Goal: Task Accomplishment & Management: Use online tool/utility

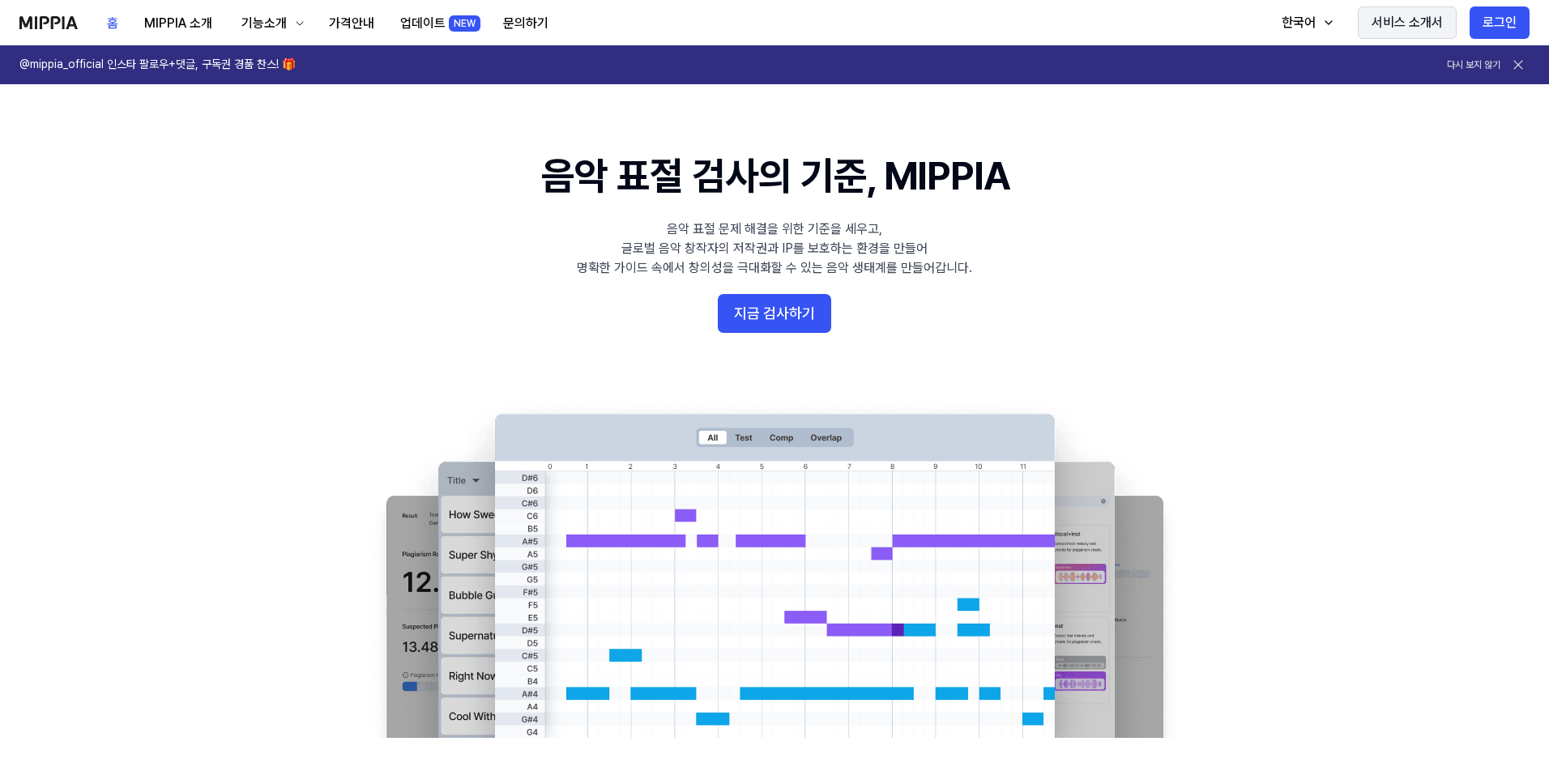
click at [1454, 18] on button "서비스 소개서" at bounding box center [1408, 23] width 99 height 32
click at [803, 311] on button "지금 검사하기" at bounding box center [774, 314] width 114 height 39
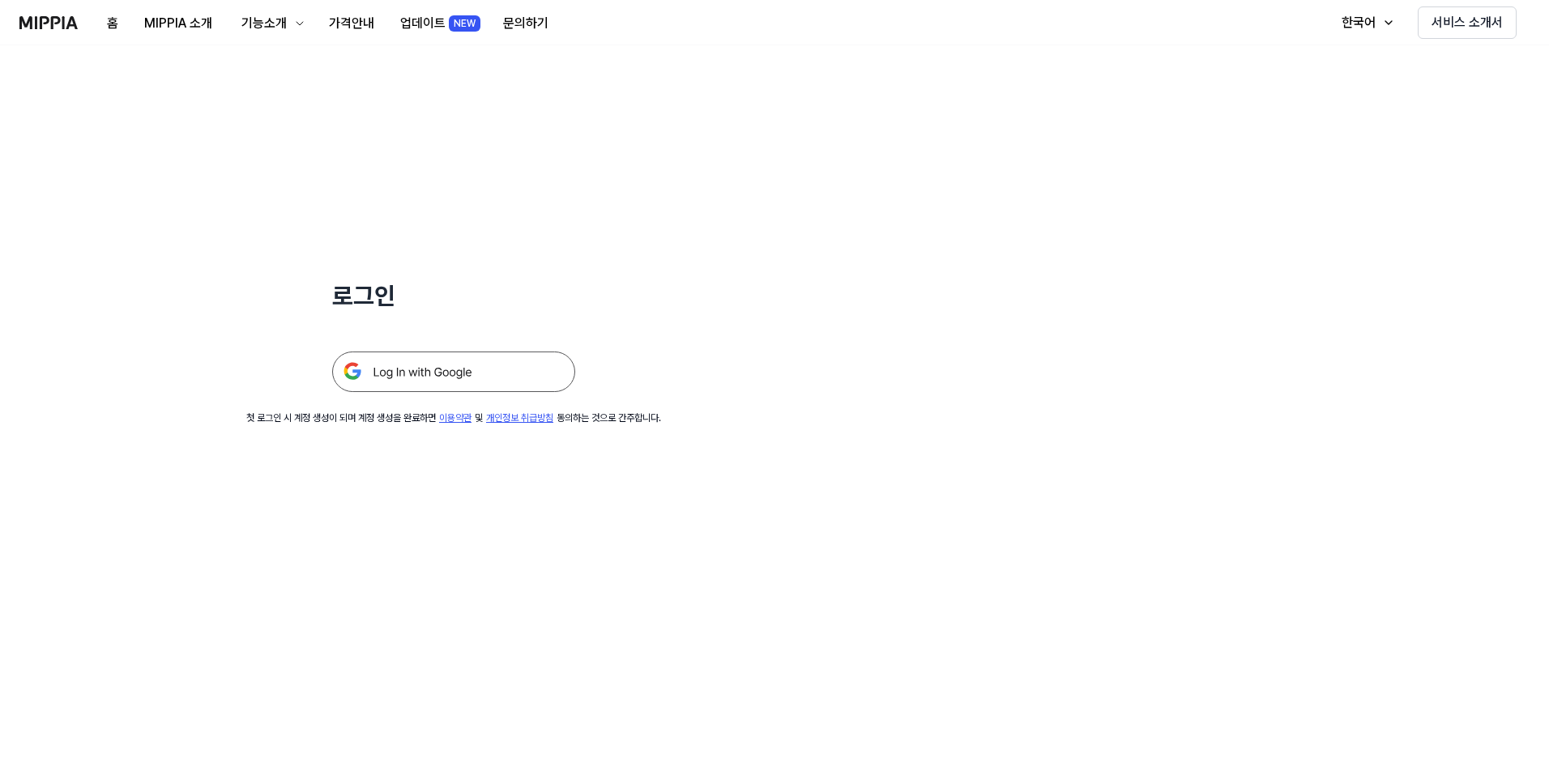
click at [516, 369] on img at bounding box center [454, 371] width 243 height 40
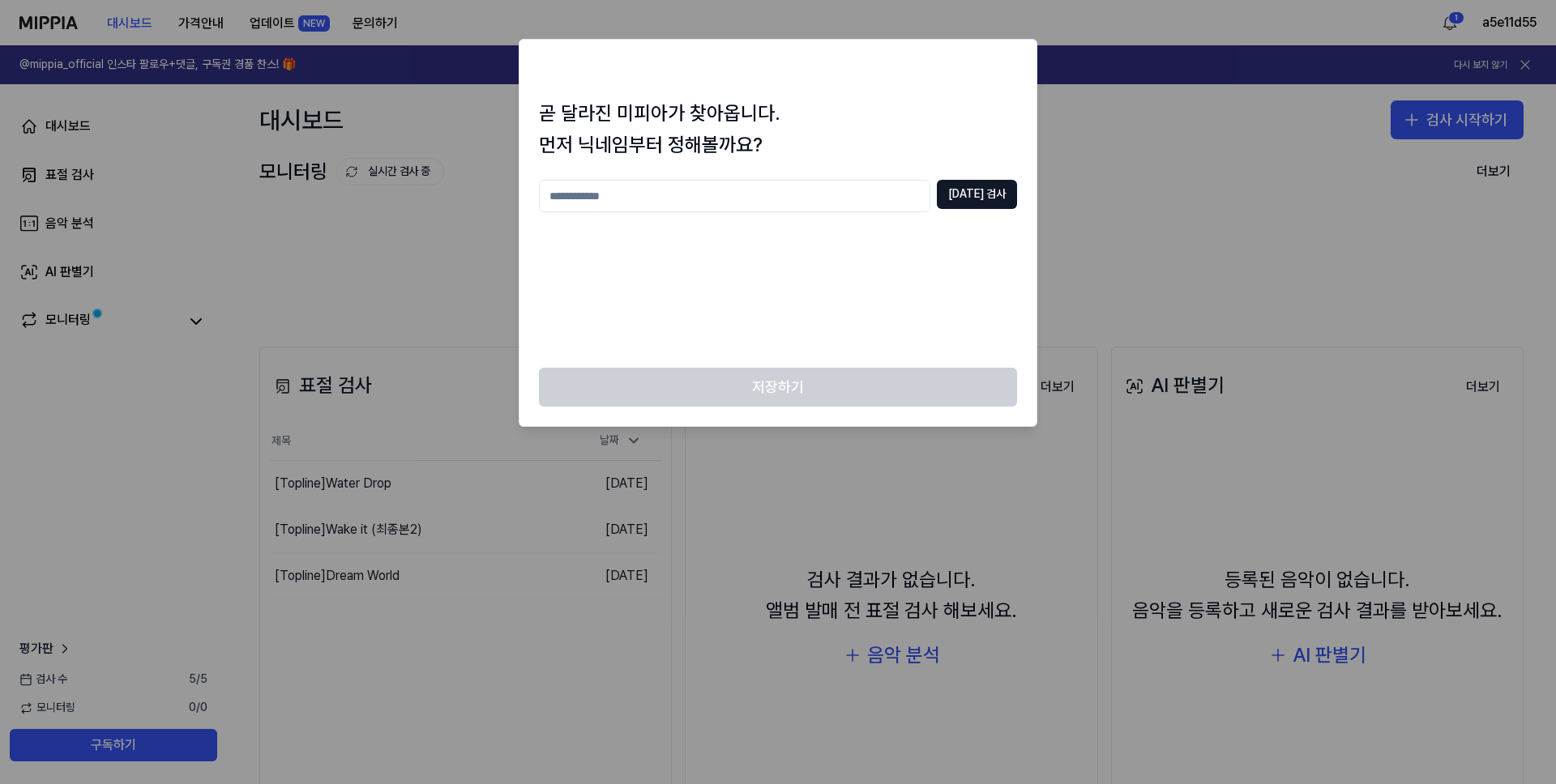
click at [654, 200] on input "text" at bounding box center [734, 195] width 392 height 32
click at [1100, 146] on div at bounding box center [778, 392] width 1556 height 784
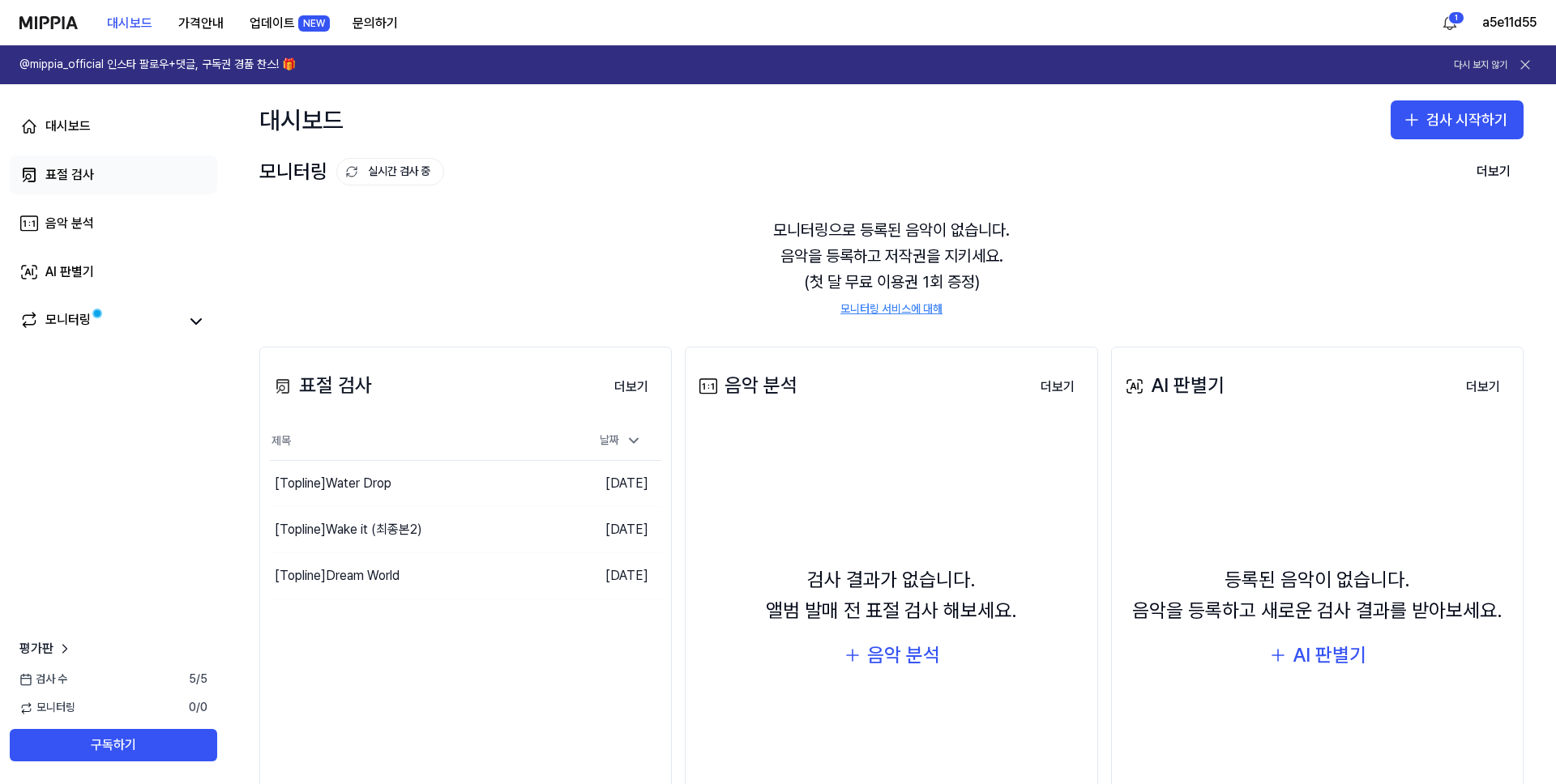
click at [70, 163] on link "표절 검사" at bounding box center [113, 175] width 207 height 39
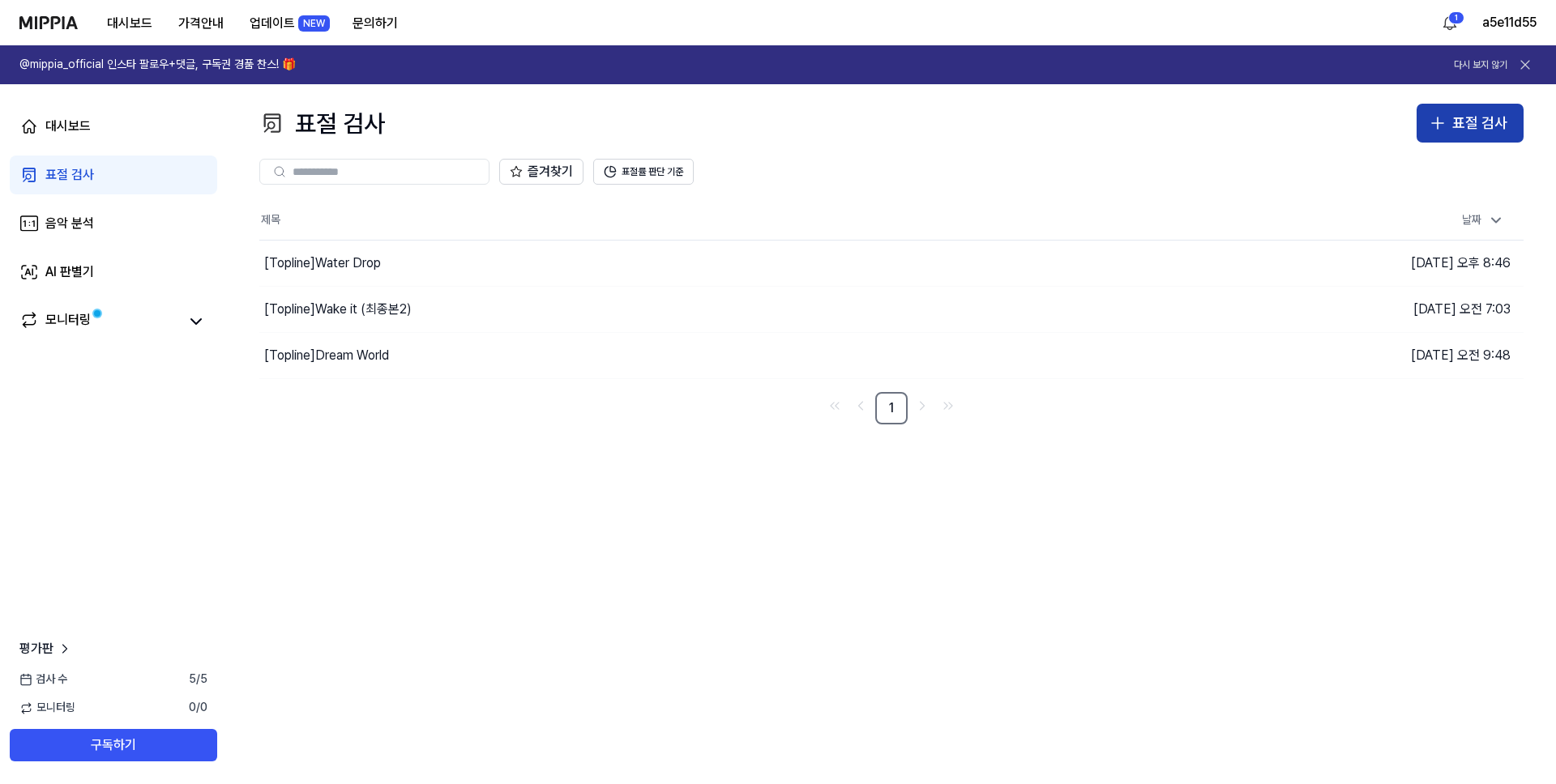
click at [1480, 115] on div "표절 검사" at bounding box center [1479, 124] width 55 height 24
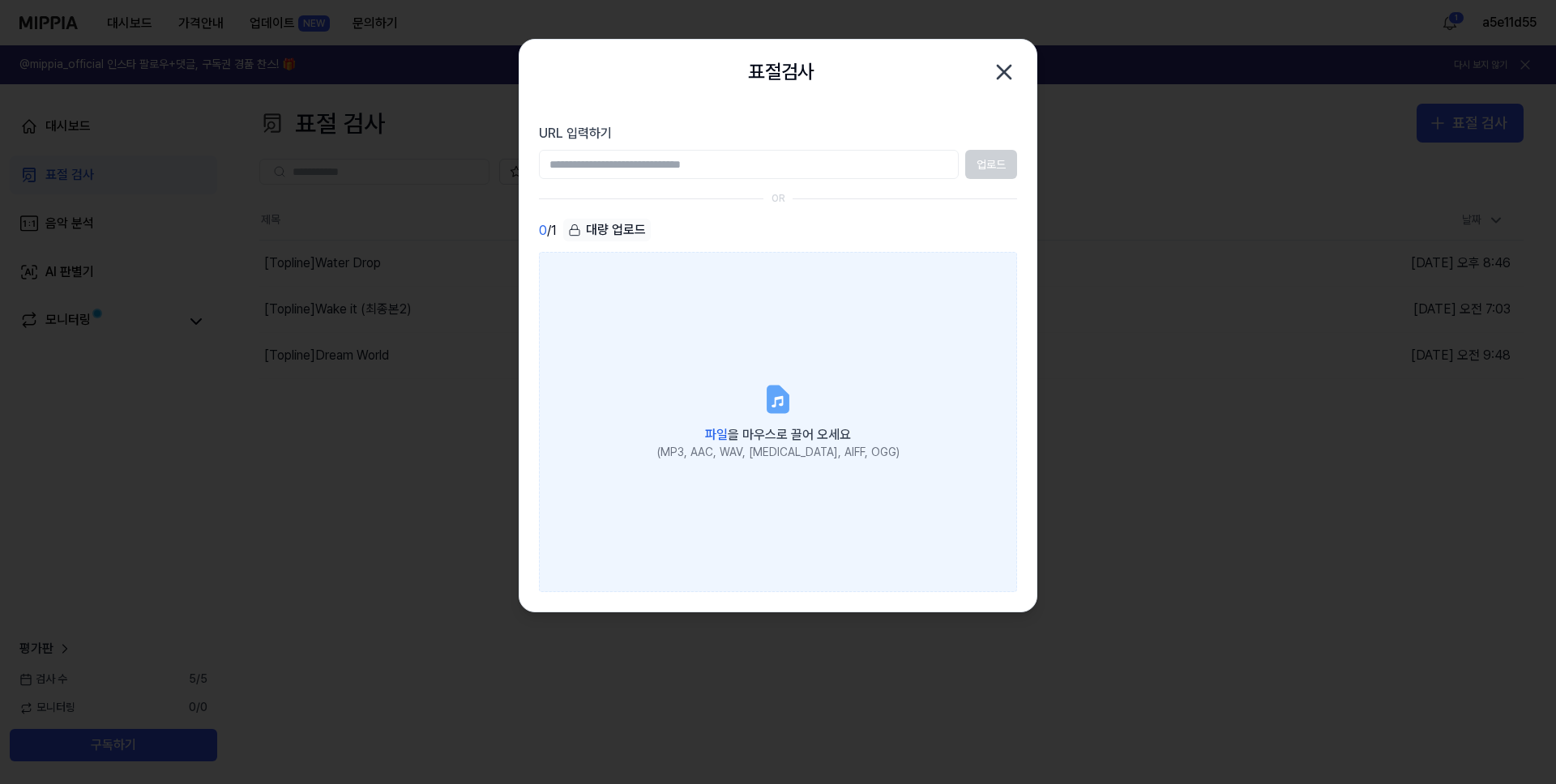
click at [765, 392] on icon at bounding box center [778, 398] width 32 height 32
click at [0, 0] on input "파일 을 마우스로 끌어 오세요 (MP3, AAC, WAV, [MEDICAL_DATA], AIFF, OGG)" at bounding box center [0, 0] width 0 height 0
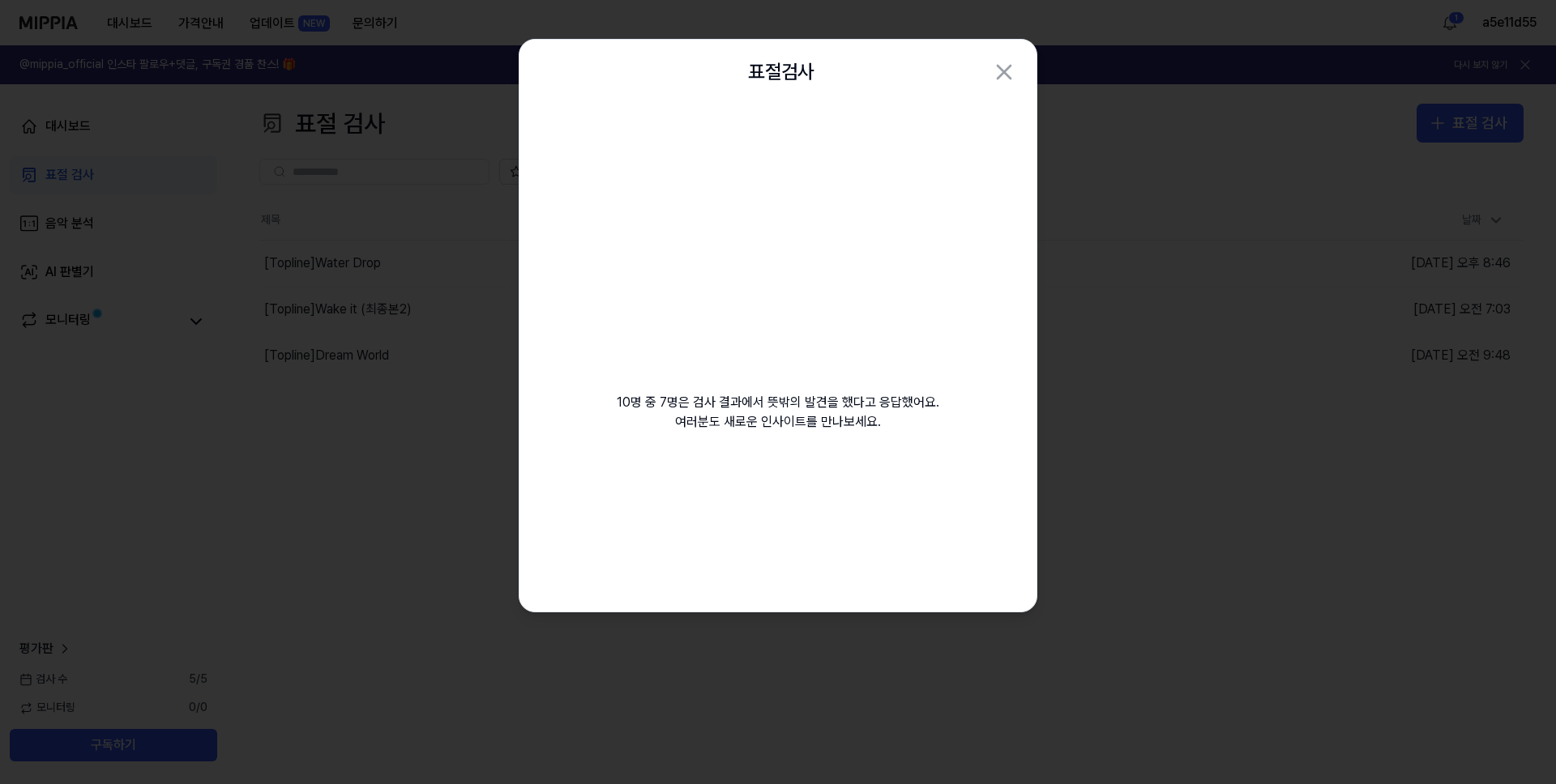
click at [853, 318] on video at bounding box center [778, 260] width 234 height 234
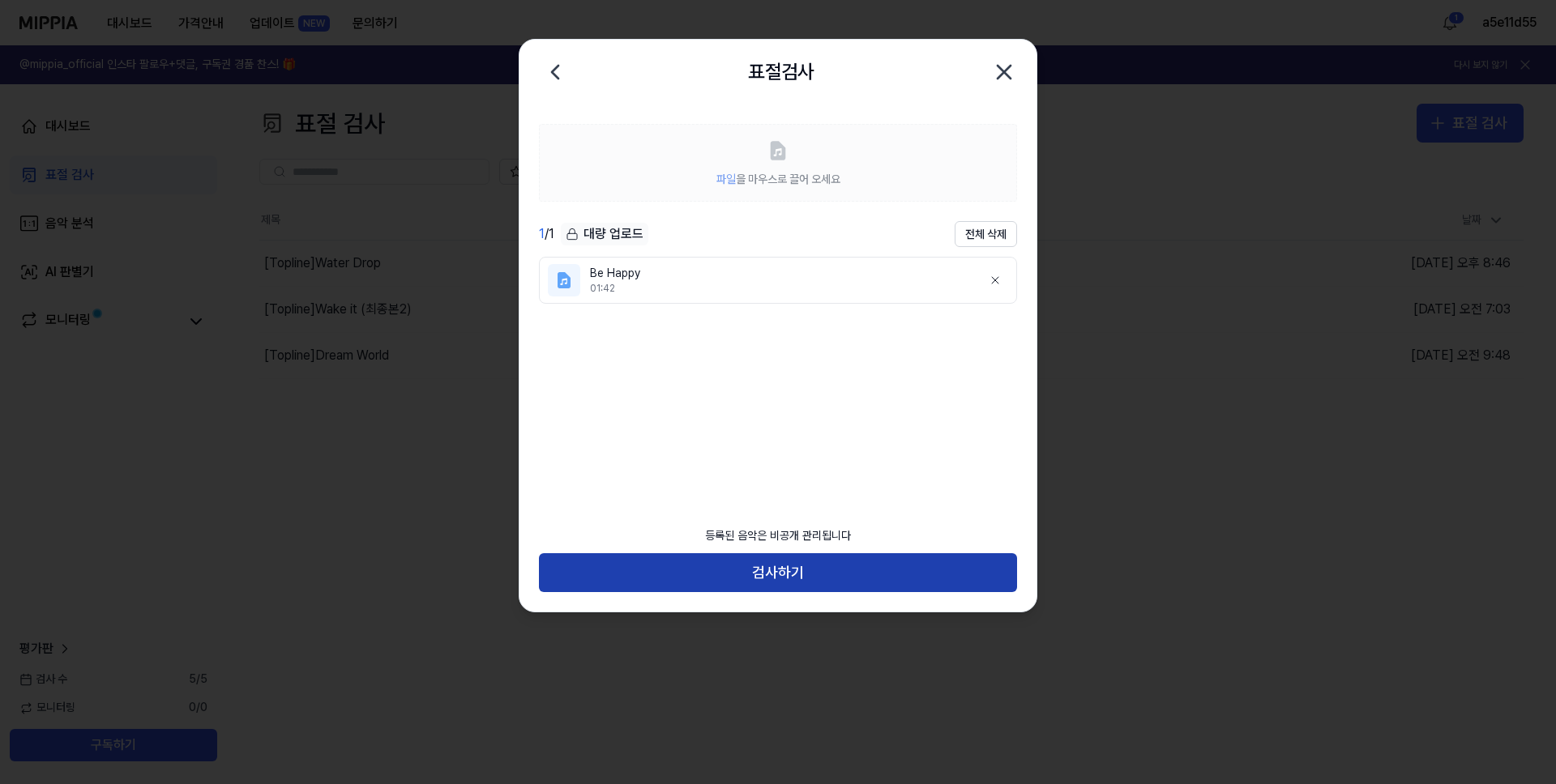
click at [879, 563] on button "검사하기" at bounding box center [778, 573] width 478 height 39
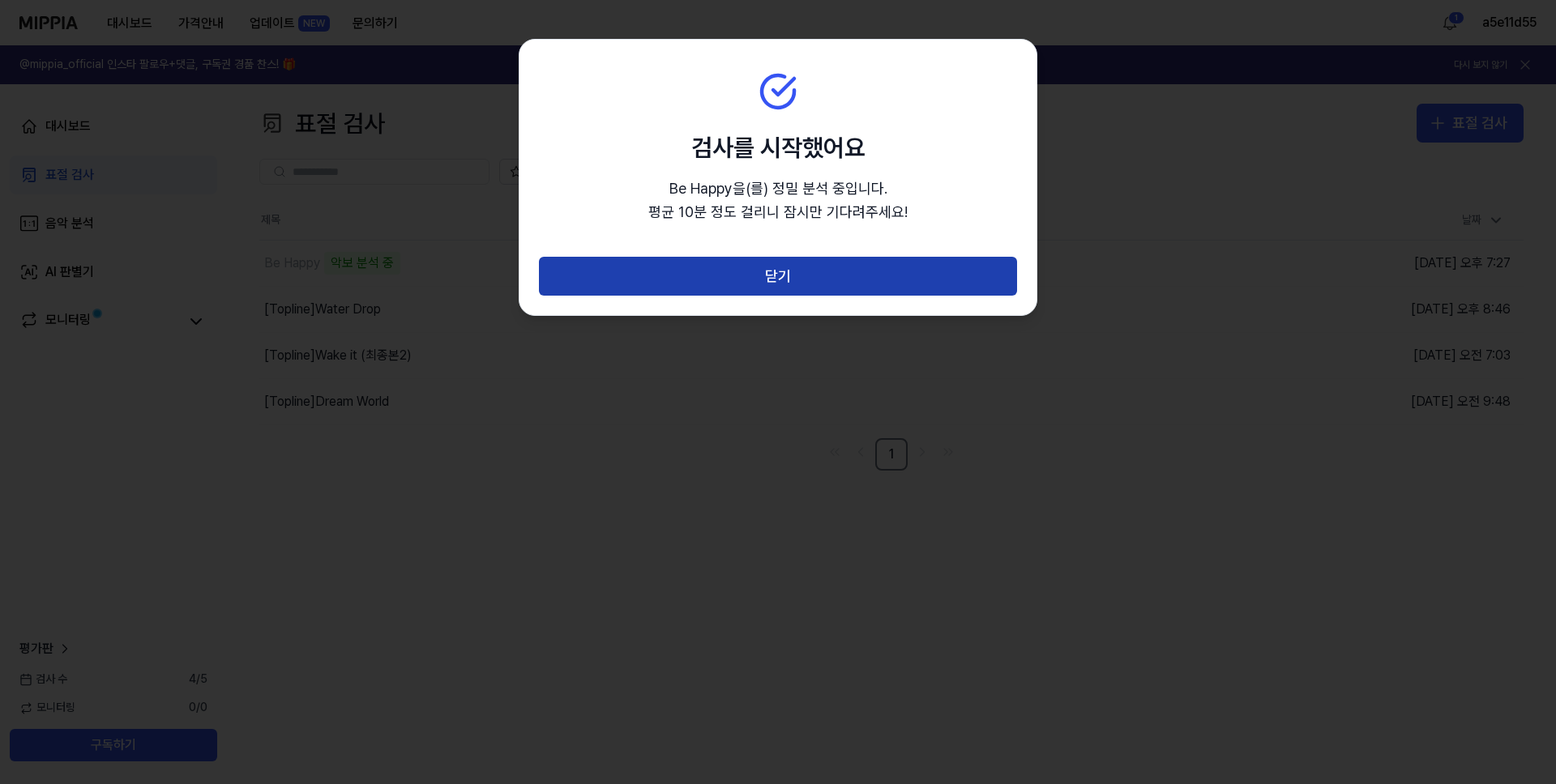
click at [769, 283] on button "닫기" at bounding box center [778, 277] width 478 height 39
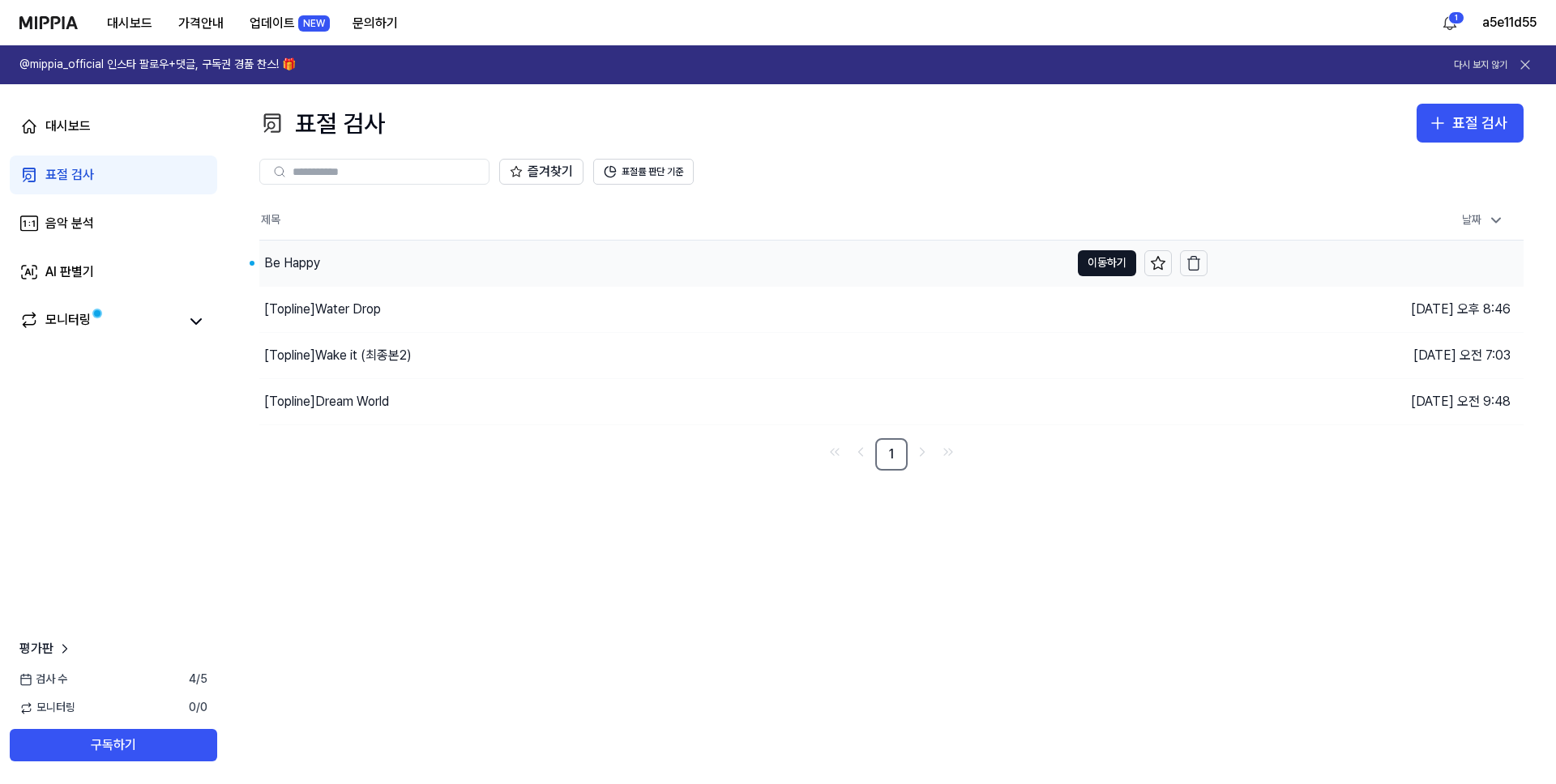
click at [430, 267] on div "Be Happy" at bounding box center [664, 263] width 810 height 45
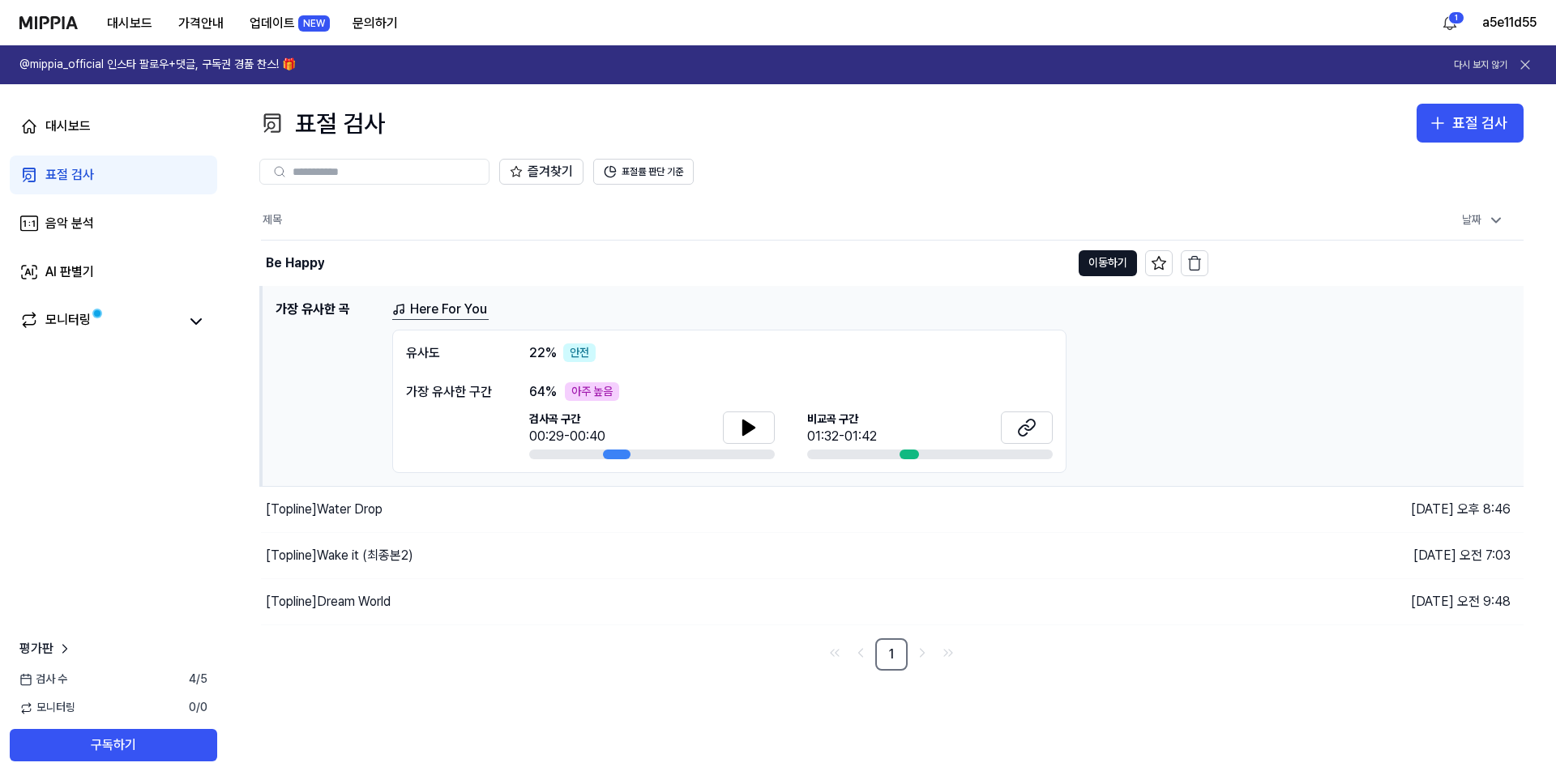
click at [411, 306] on link "Here For You" at bounding box center [441, 309] width 96 height 21
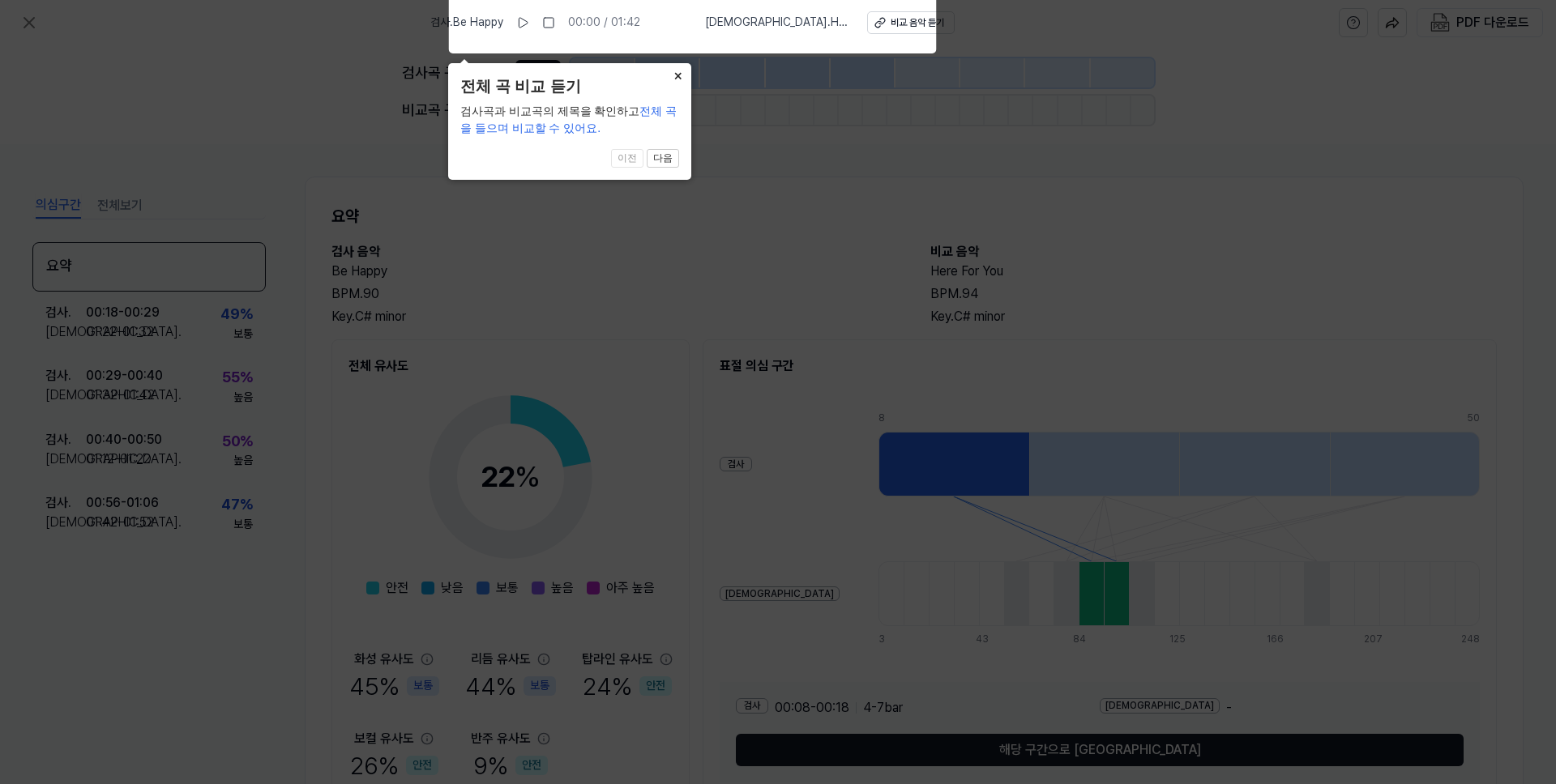
click at [806, 307] on icon at bounding box center [778, 388] width 1556 height 792
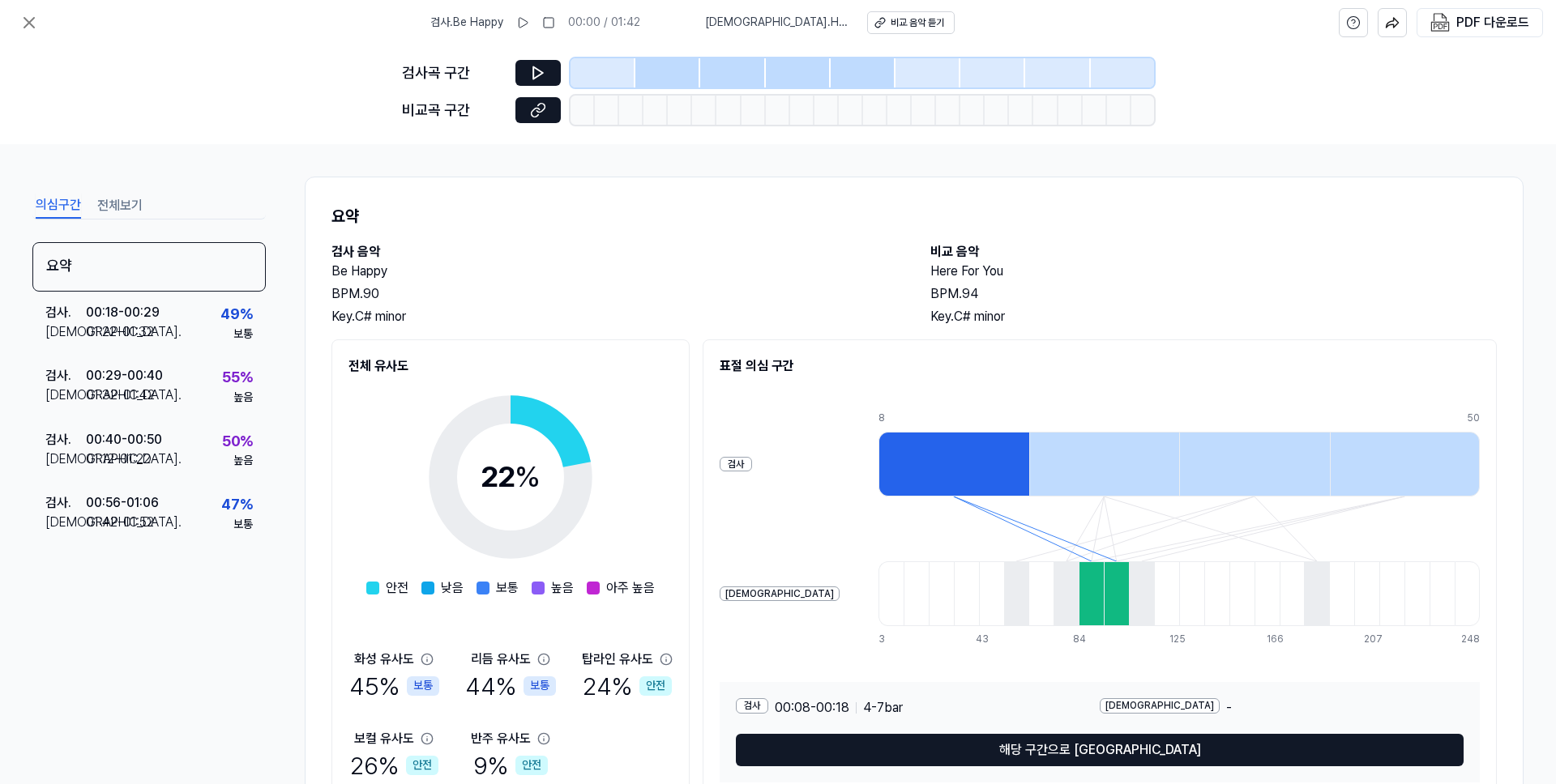
scroll to position [75, 0]
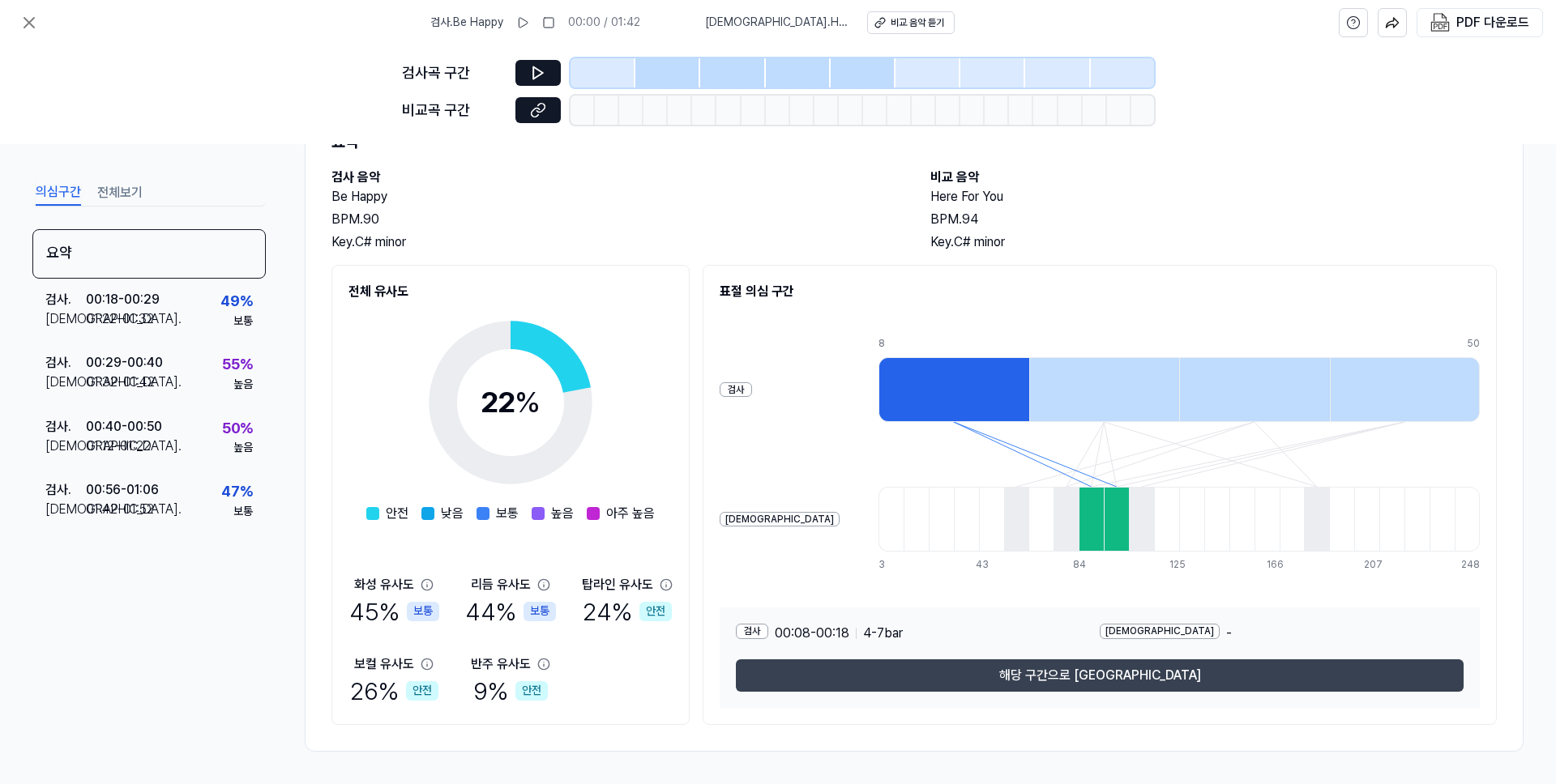
click at [1060, 672] on button "해당 구간으로 [GEOGRAPHIC_DATA]" at bounding box center [1100, 675] width 727 height 32
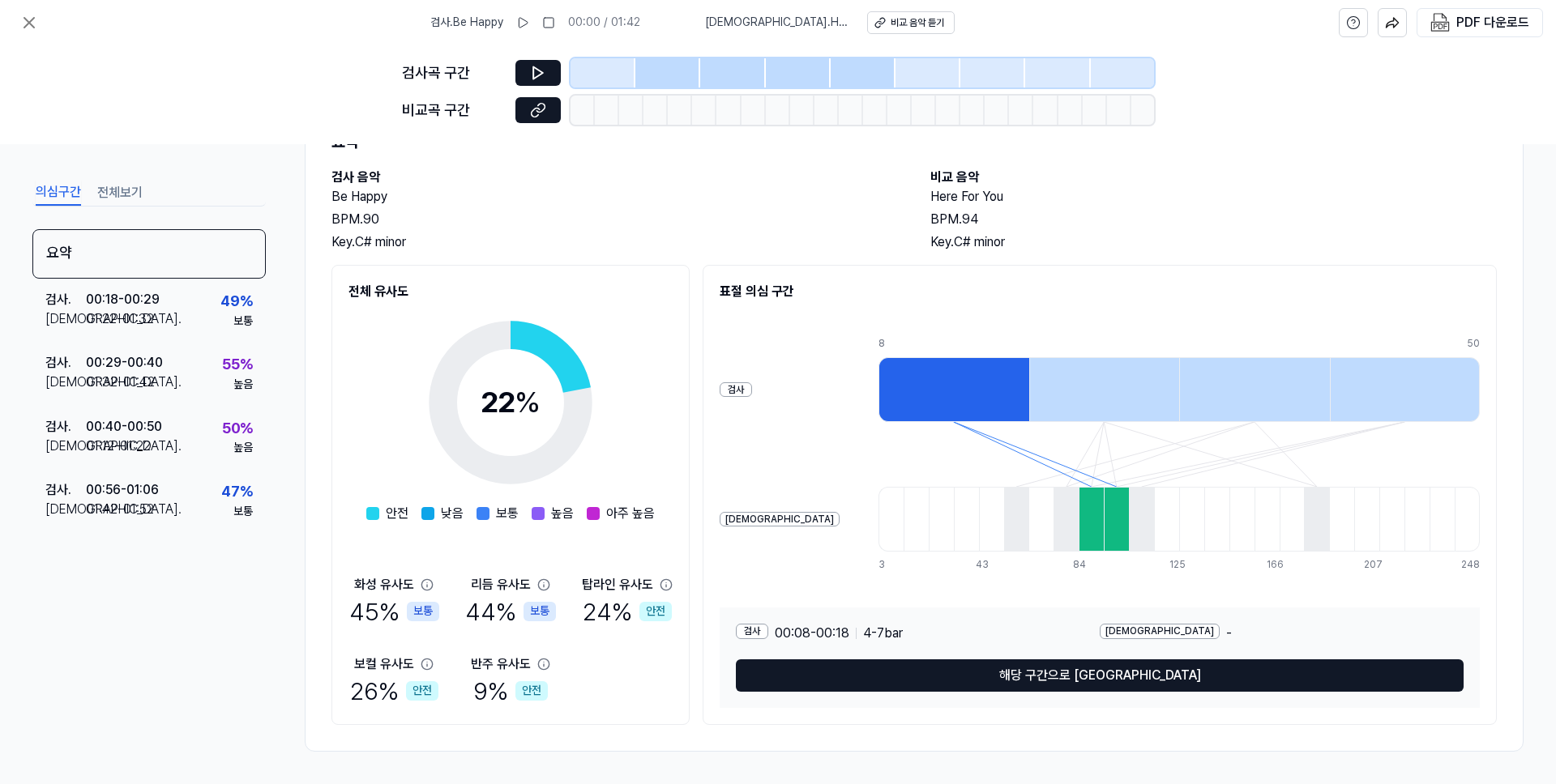
scroll to position [292, 0]
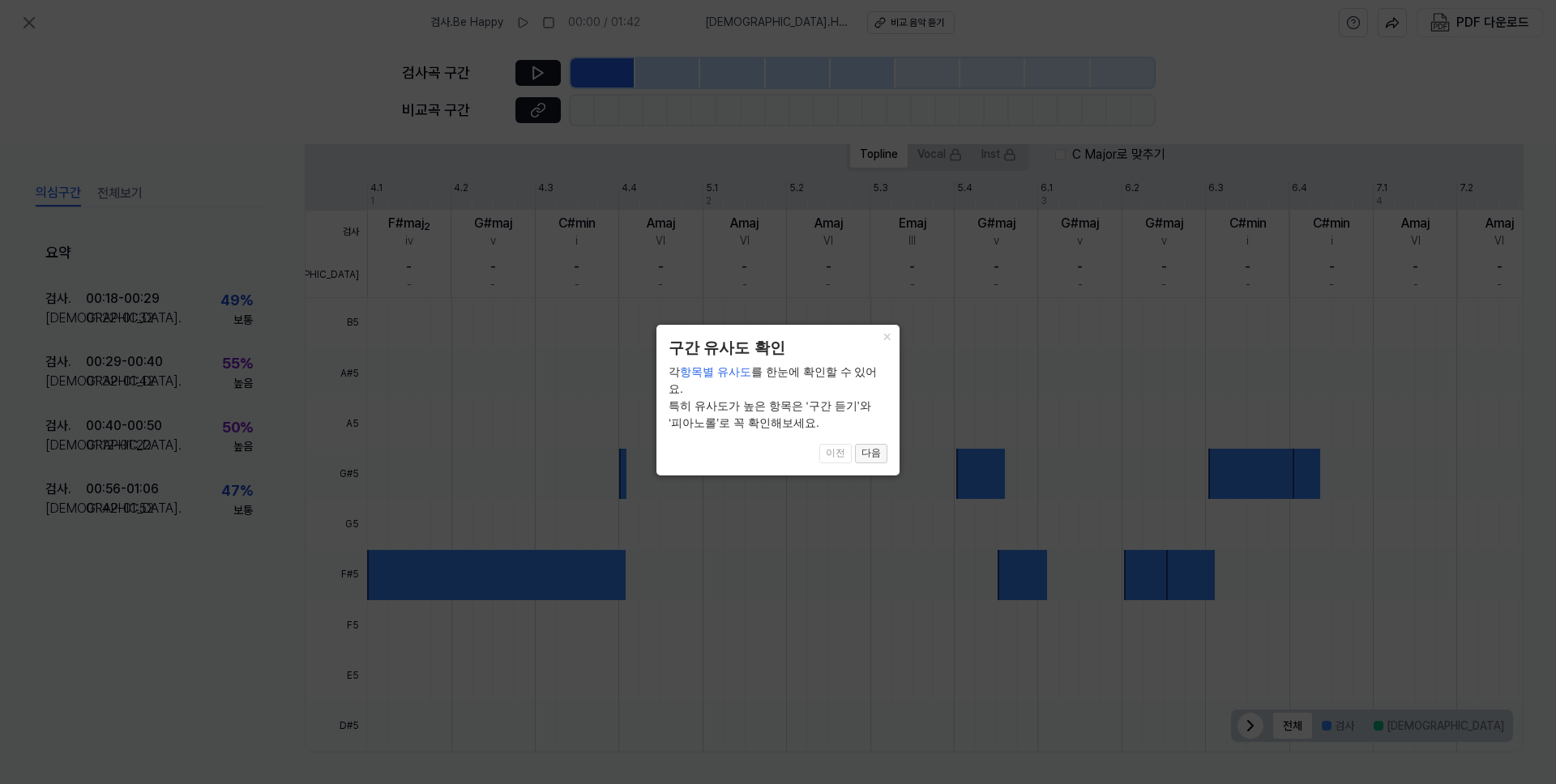
click at [858, 444] on button "다음" at bounding box center [871, 453] width 32 height 20
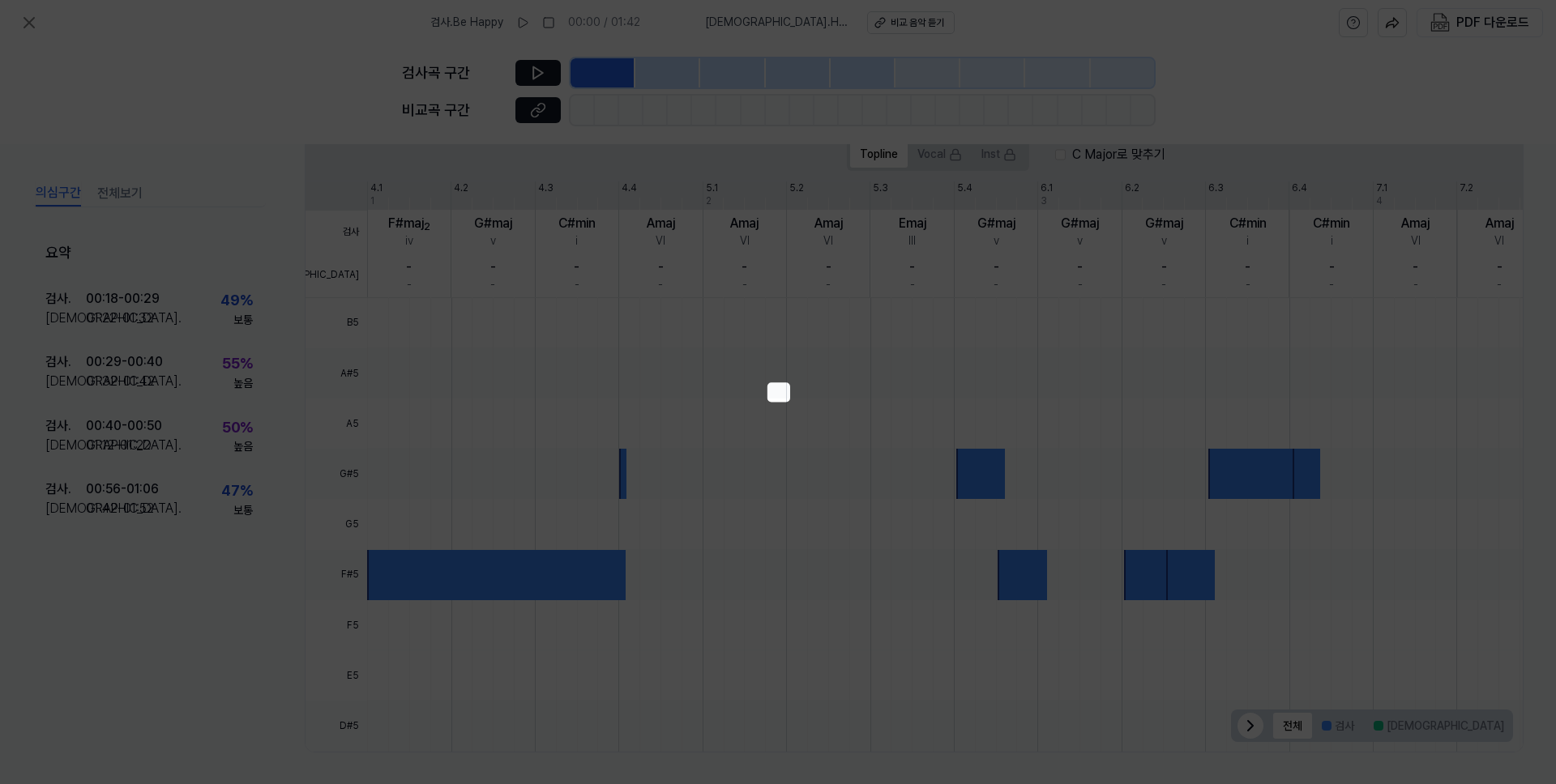
click at [858, 441] on div at bounding box center [1037, 423] width 1339 height 50
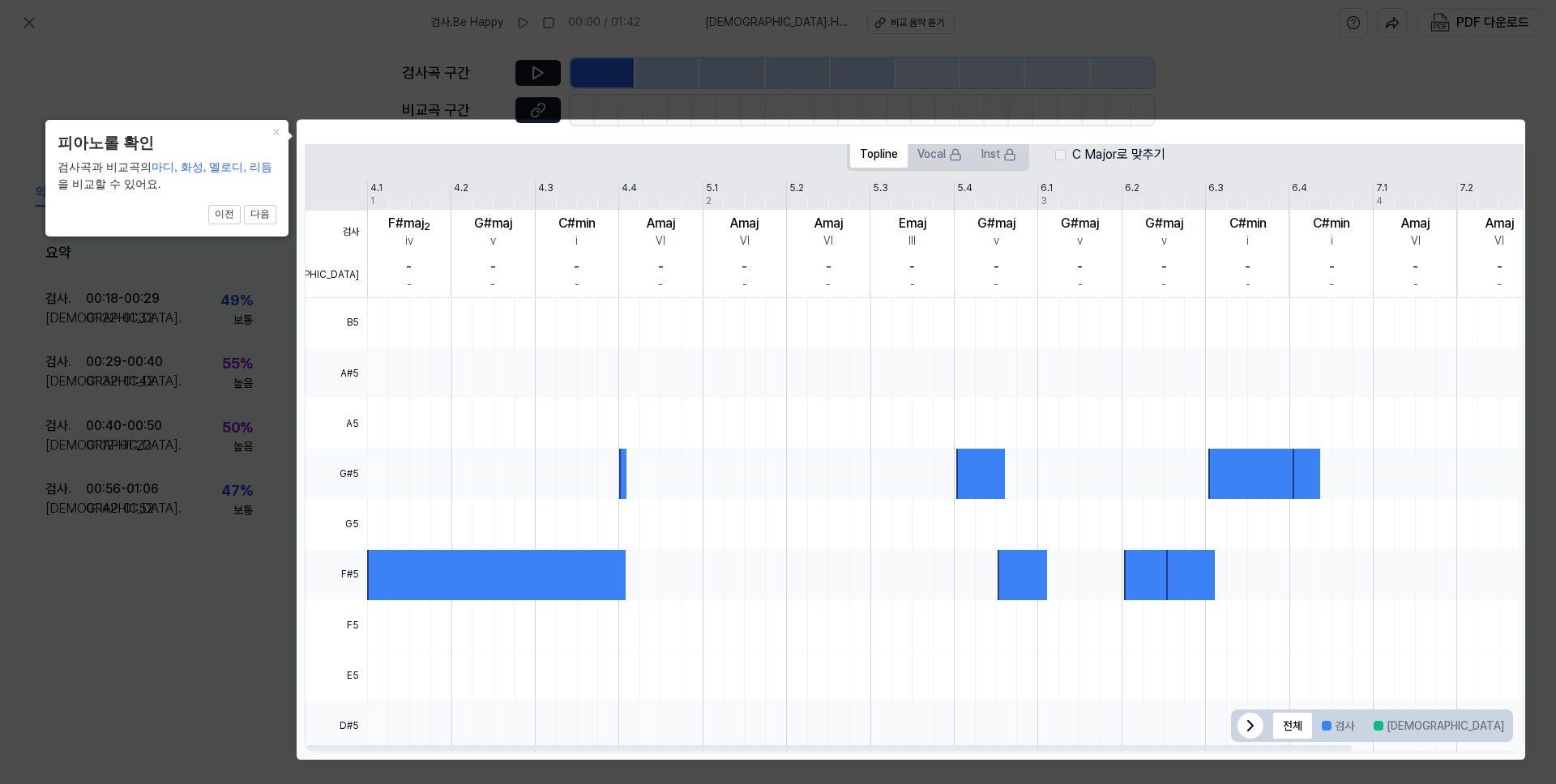
click button "×" at bounding box center [275, 131] width 26 height 23
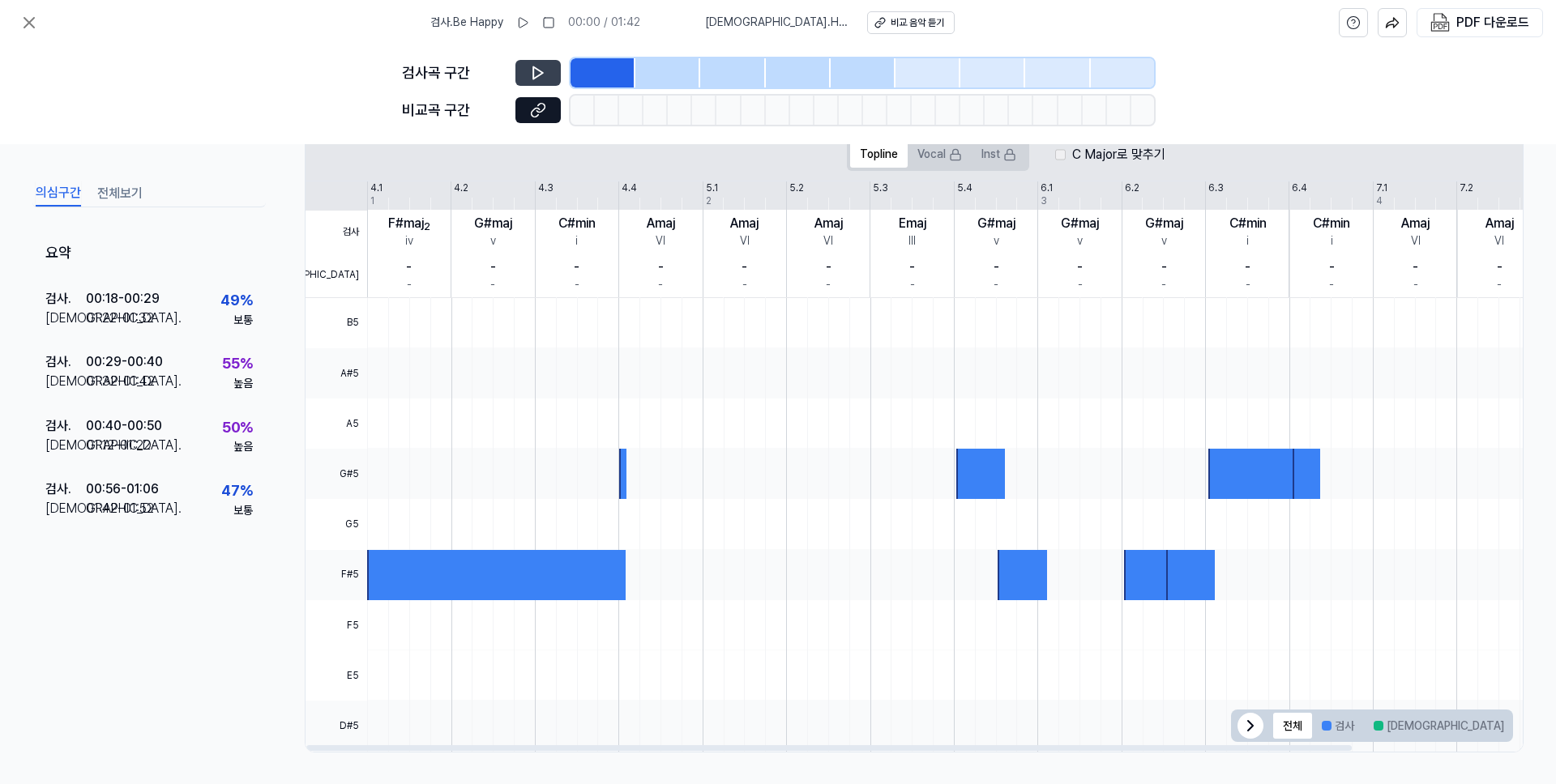
click at [536, 82] on button at bounding box center [538, 73] width 45 height 26
click at [536, 106] on icon at bounding box center [538, 110] width 17 height 17
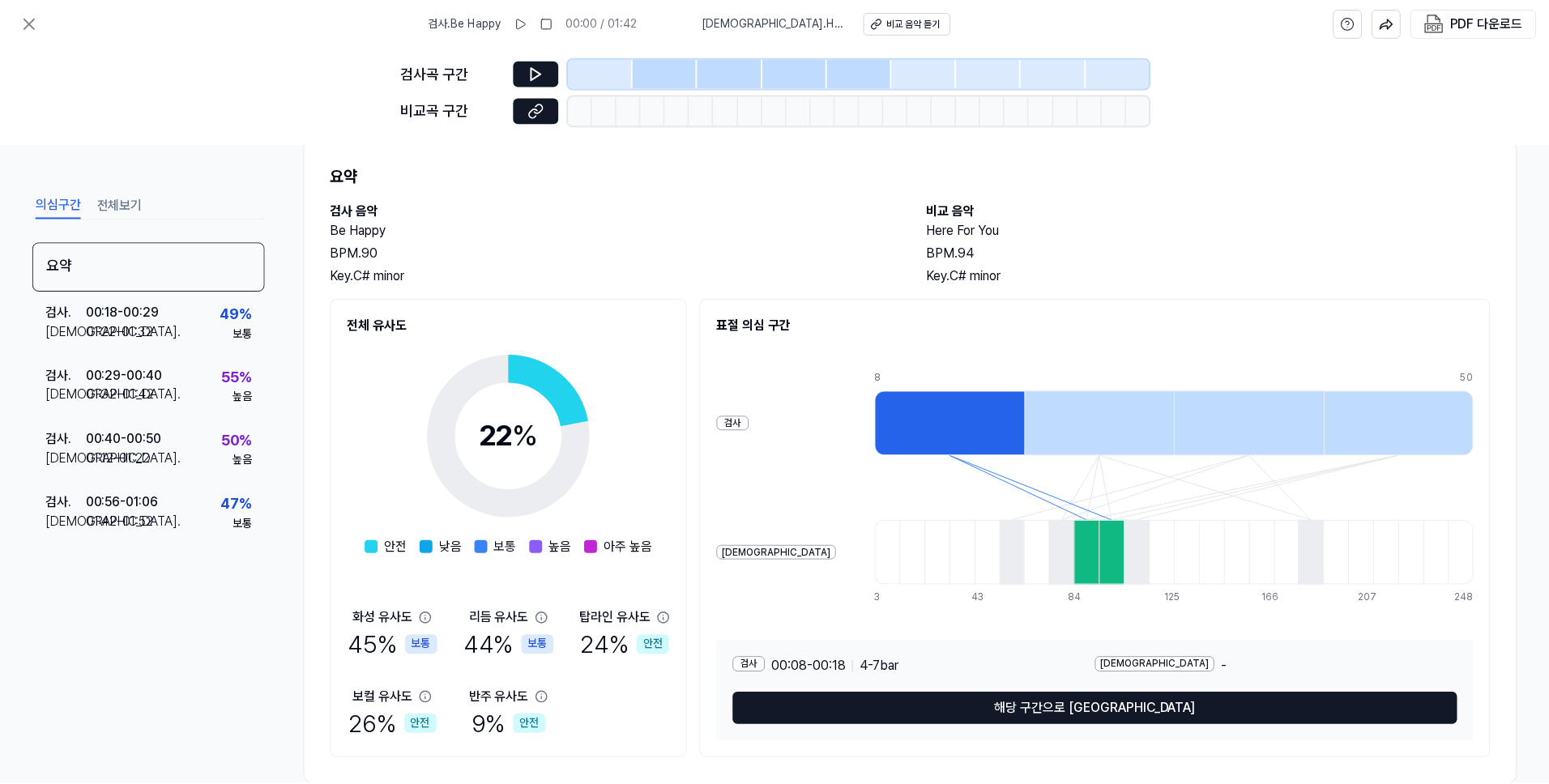
scroll to position [75, 0]
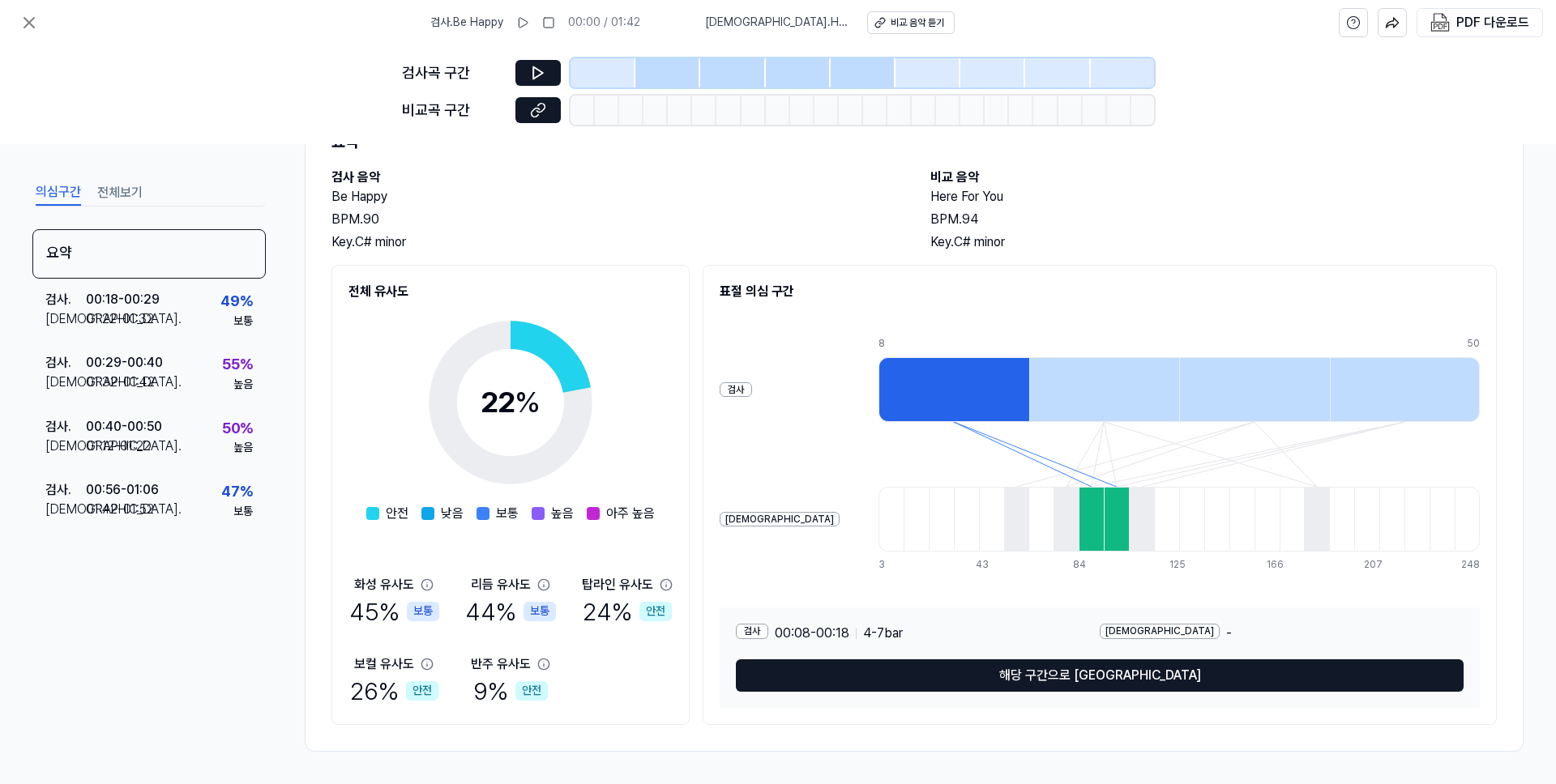
click at [1079, 498] on div at bounding box center [1092, 519] width 26 height 65
drag, startPoint x: 1039, startPoint y: 502, endPoint x: 1099, endPoint y: 501, distance: 60.0
click at [1054, 503] on div at bounding box center [1179, 519] width 602 height 65
